Goal: Transaction & Acquisition: Purchase product/service

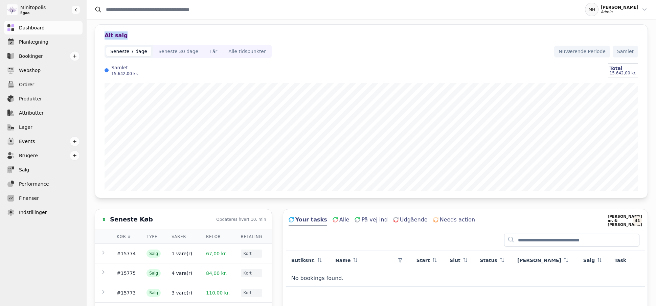
drag, startPoint x: 102, startPoint y: 38, endPoint x: 127, endPoint y: 36, distance: 25.1
click at [127, 36] on div "Alt salg Seneste 7 dage Seneste 30 dage I år Alle tidspunkter Nuværende Periode…" at bounding box center [371, 111] width 552 height 173
click at [127, 36] on div "Alt salg" at bounding box center [370, 35] width 533 height 8
drag, startPoint x: 127, startPoint y: 36, endPoint x: 100, endPoint y: 33, distance: 27.1
click at [100, 33] on div "Alt salg Seneste 7 dage Seneste 30 dage I år Alle tidspunkter Nuværende Periode…" at bounding box center [371, 111] width 552 height 173
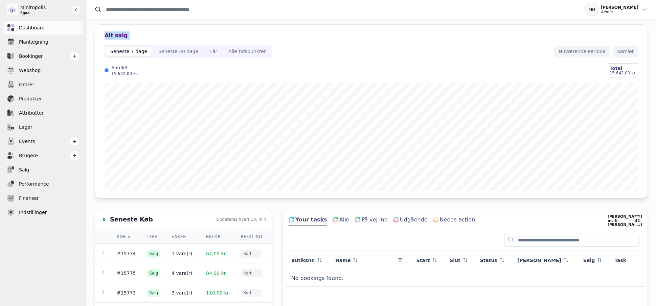
click at [100, 33] on div "Alt salg Seneste 7 dage Seneste 30 dage I år Alle tidspunkter Nuværende Periode…" at bounding box center [371, 111] width 552 height 173
drag, startPoint x: 102, startPoint y: 34, endPoint x: 125, endPoint y: 35, distance: 23.4
click at [125, 35] on div "Alt salg Seneste 7 dage Seneste 30 dage I år Alle tidspunkter Nuværende Periode…" at bounding box center [371, 111] width 552 height 173
click at [125, 35] on div "Alt salg" at bounding box center [370, 35] width 533 height 8
click at [575, 54] on span "Nuværende Periode" at bounding box center [581, 51] width 47 height 7
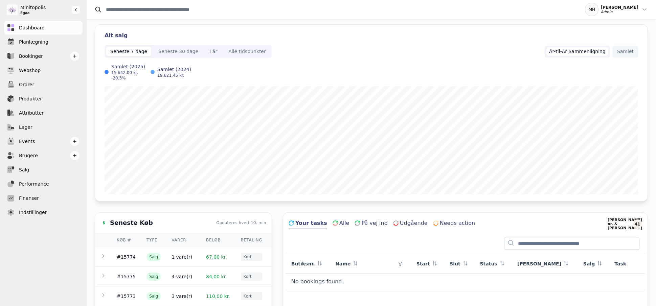
click at [575, 57] on button "År-til-År Sammenligning" at bounding box center [576, 52] width 65 height 12
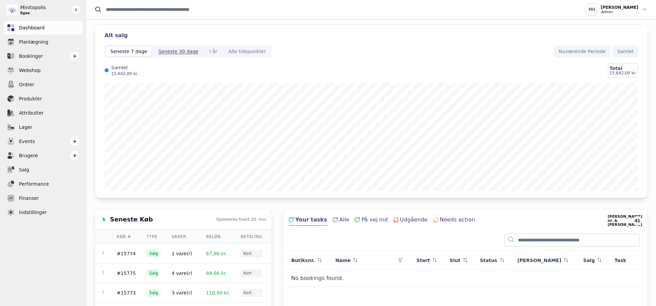
click at [153, 53] on button "Seneste 30 dage" at bounding box center [178, 51] width 51 height 13
click at [209, 49] on div "I år" at bounding box center [213, 51] width 8 height 7
click at [566, 52] on span "Nuværende Periode" at bounding box center [581, 51] width 47 height 7
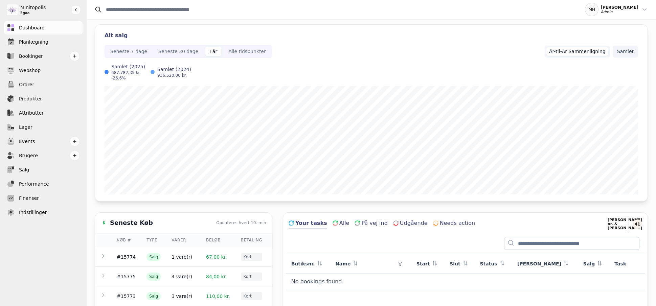
click at [624, 52] on span "Samlet" at bounding box center [625, 51] width 17 height 7
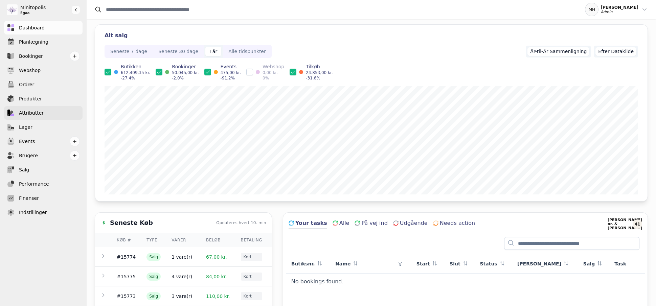
click at [46, 114] on link "Attributter" at bounding box center [43, 113] width 78 height 14
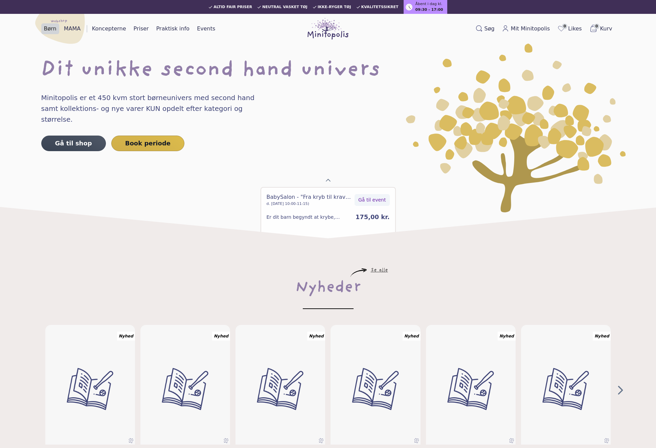
click at [54, 30] on link "Børn" at bounding box center [50, 28] width 18 height 11
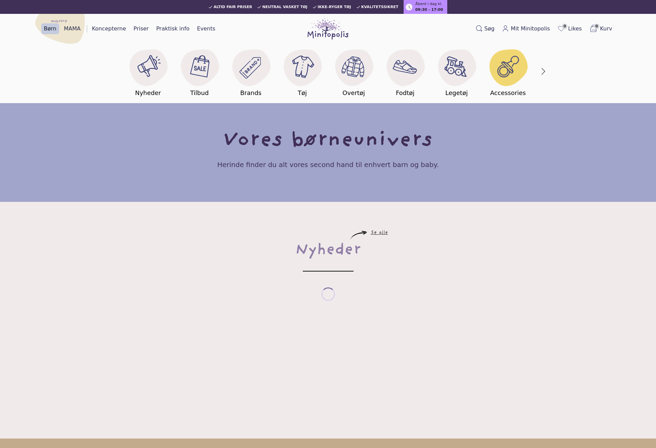
click at [533, 73] on link "Accessories" at bounding box center [507, 71] width 51 height 53
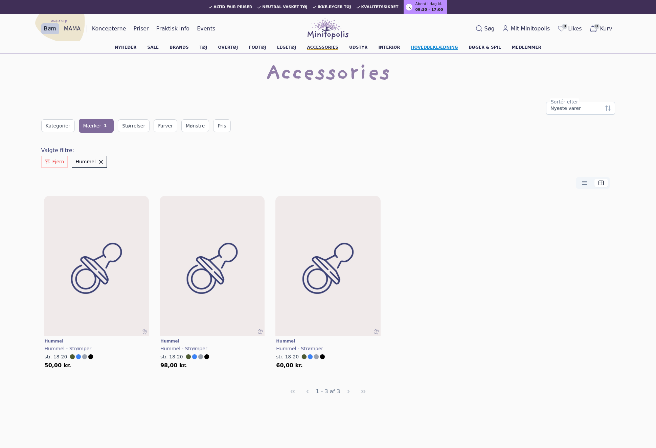
click at [413, 46] on link "Hovedbeklædning" at bounding box center [434, 47] width 47 height 4
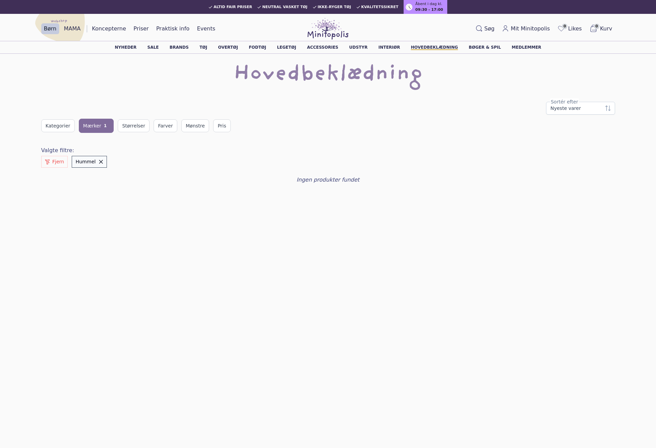
click at [98, 163] on span "Hummel" at bounding box center [100, 162] width 5 height 5
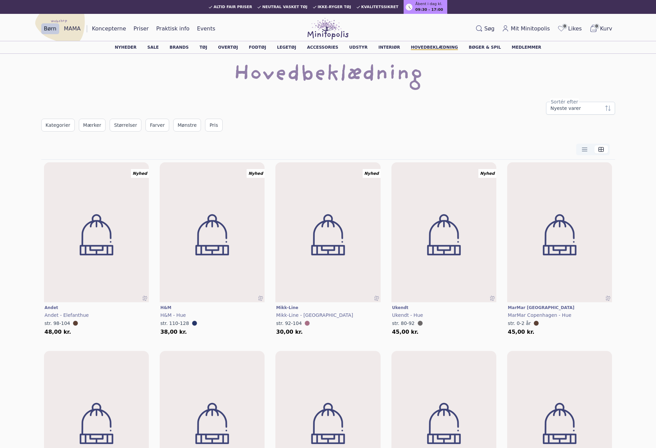
click at [288, 104] on div "Nyeste varer Sortér efter" at bounding box center [327, 108] width 573 height 13
click at [303, 130] on div "Kategorier Mærker Størrelser Farver Mønstre Pris" at bounding box center [327, 125] width 573 height 13
